Goal: Information Seeking & Learning: Learn about a topic

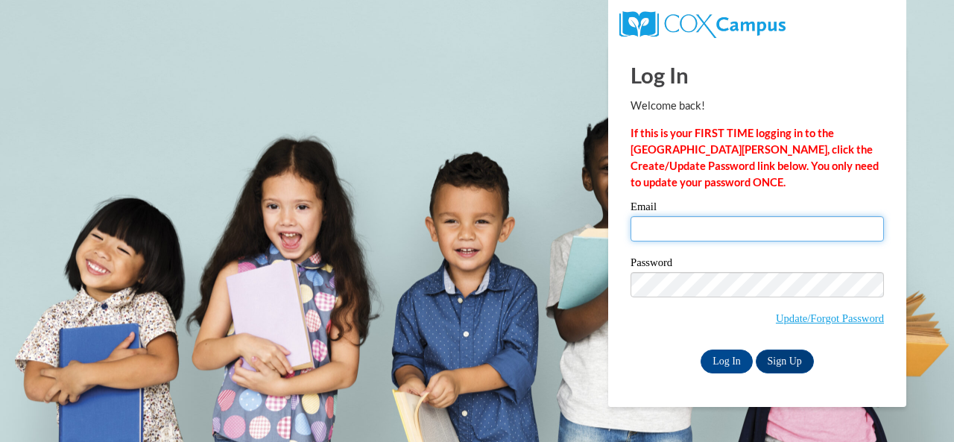
click at [756, 231] on input "Email" at bounding box center [757, 228] width 253 height 25
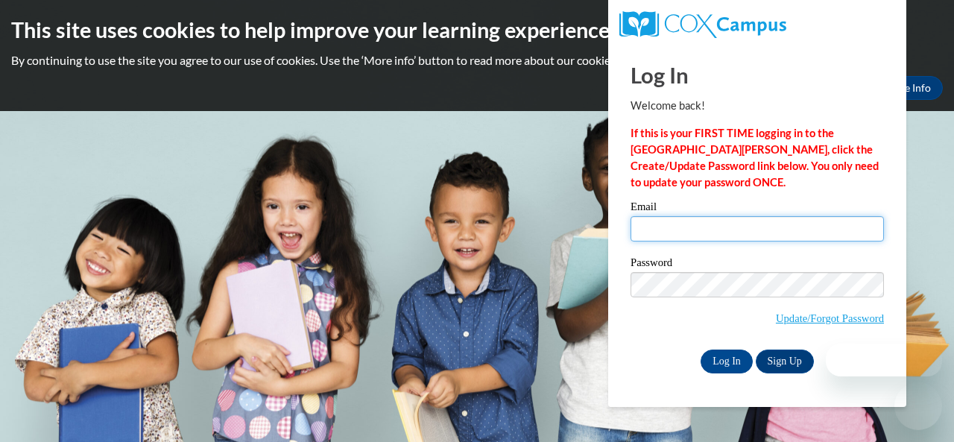
type input "e027534@muscogee.k12.ga.us"
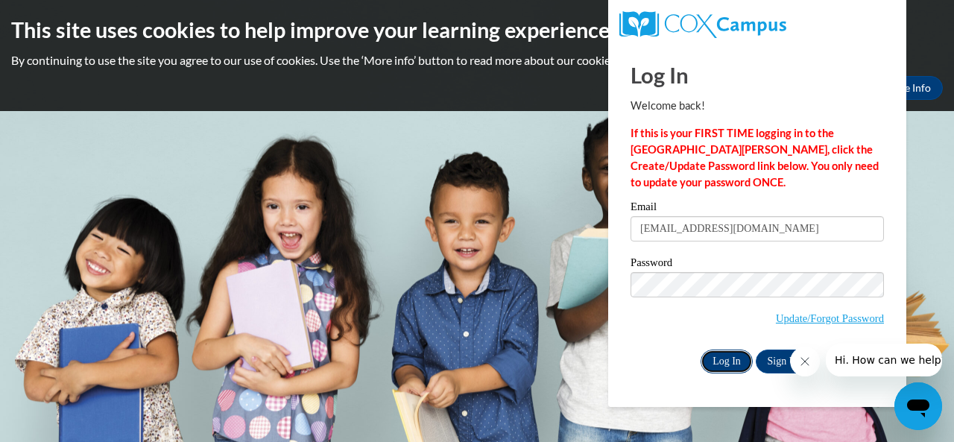
click at [731, 371] on input "Log In" at bounding box center [727, 362] width 52 height 24
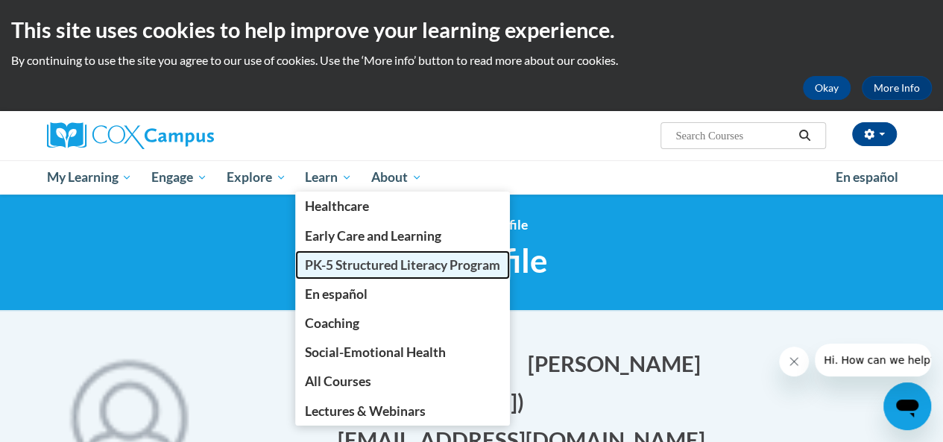
click at [360, 274] on link "PK-5 Structured Literacy Program" at bounding box center [402, 264] width 215 height 29
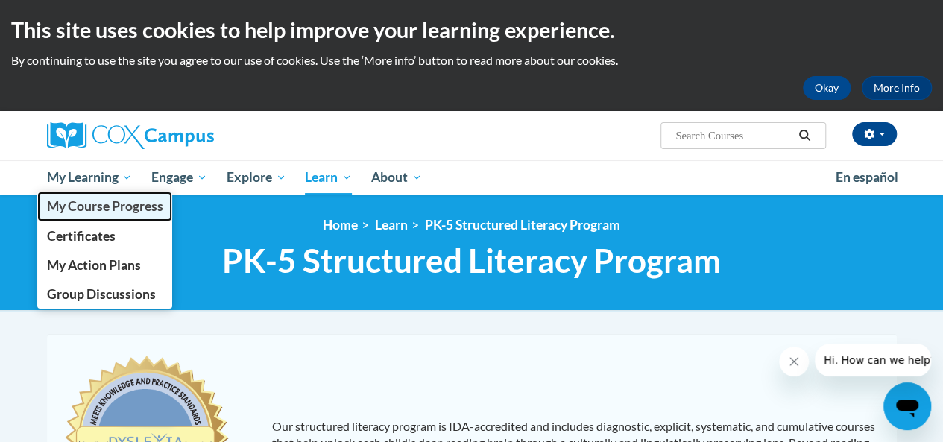
click at [86, 203] on span "My Course Progress" at bounding box center [104, 206] width 116 height 16
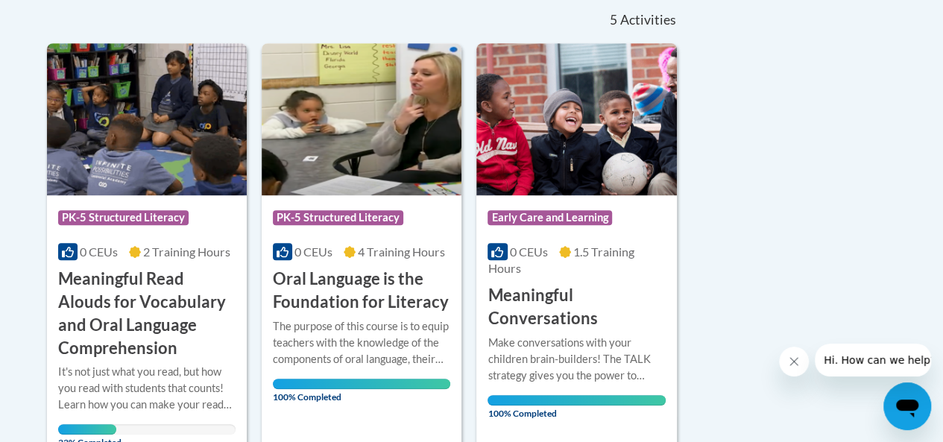
scroll to position [376, 0]
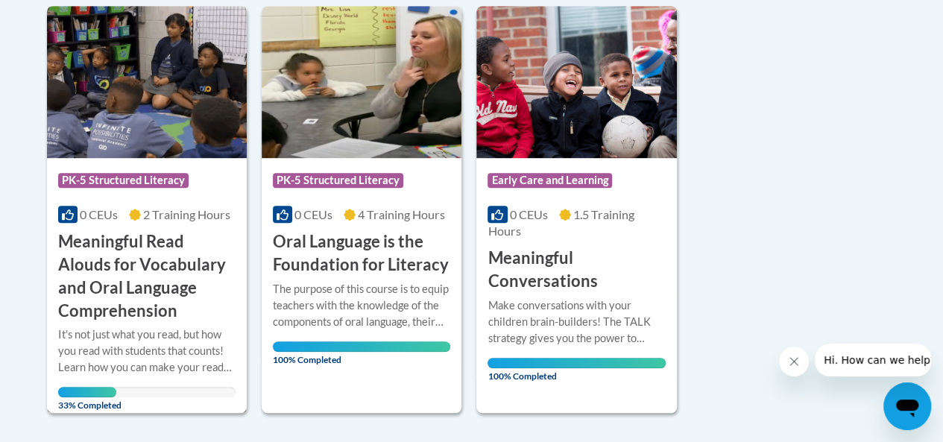
click at [157, 123] on img at bounding box center [147, 82] width 200 height 152
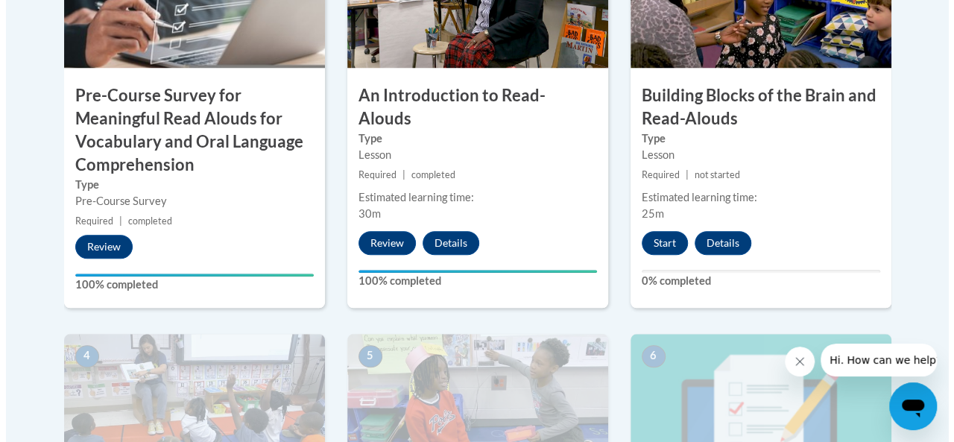
scroll to position [626, 0]
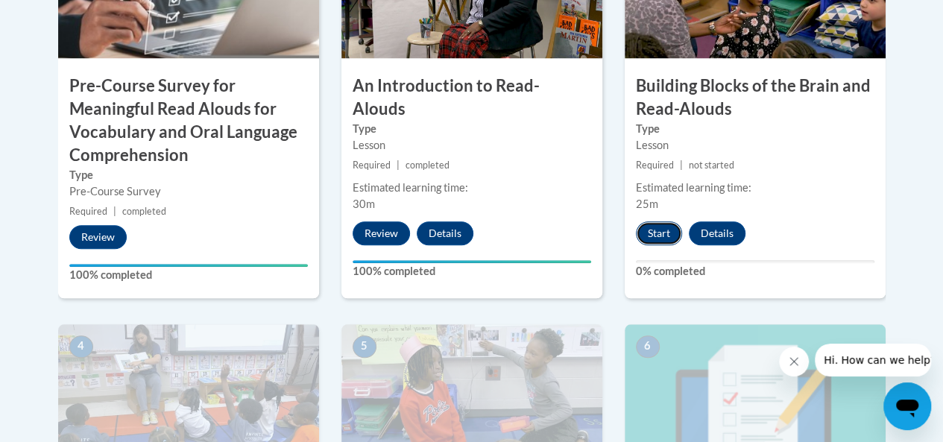
click at [651, 238] on button "Start" at bounding box center [659, 233] width 46 height 24
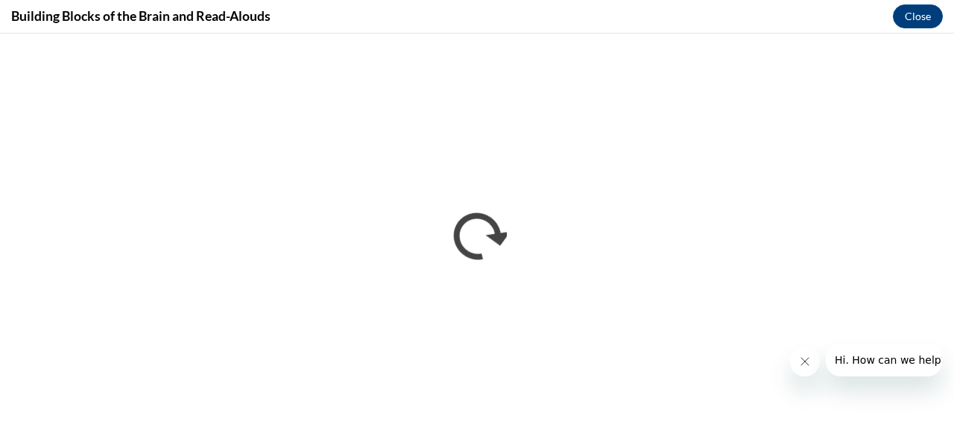
scroll to position [0, 0]
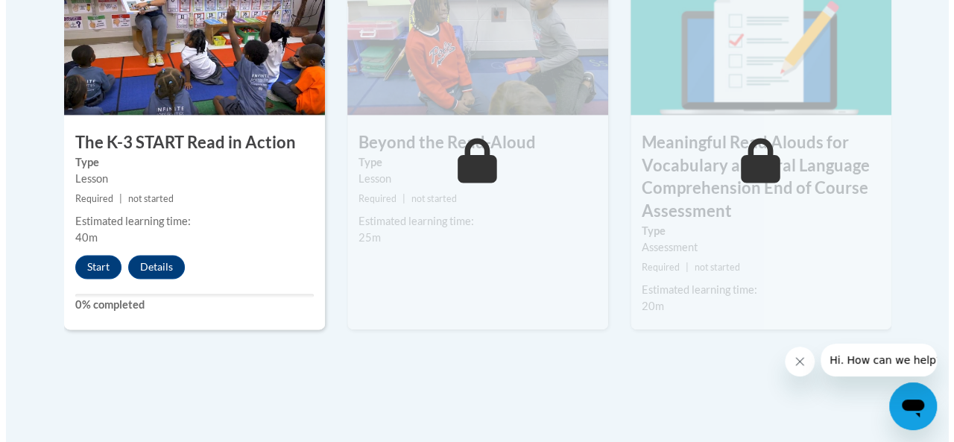
scroll to position [991, 0]
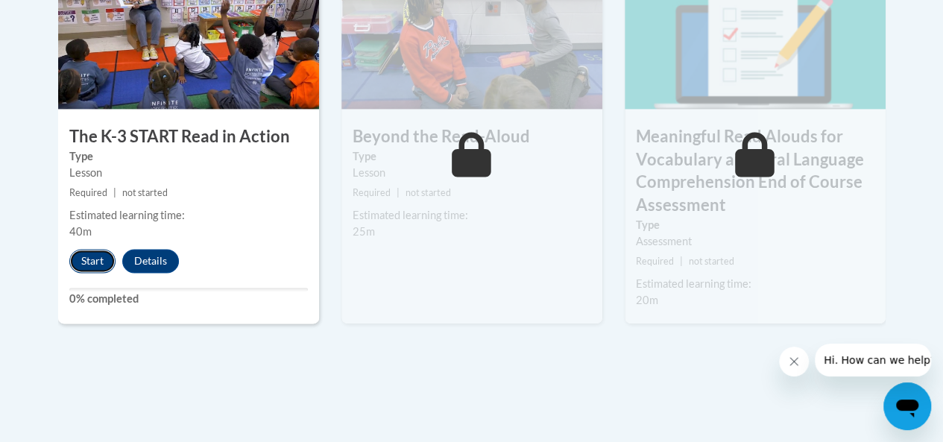
click at [97, 259] on button "Start" at bounding box center [92, 261] width 46 height 24
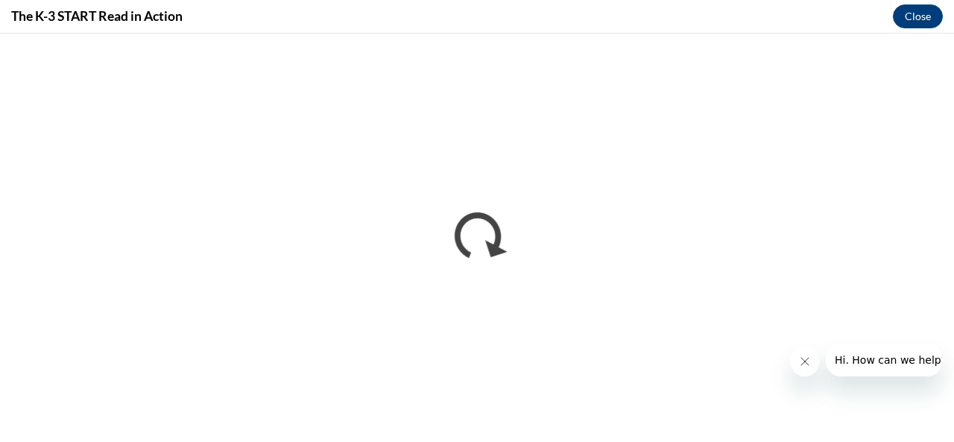
scroll to position [0, 0]
